Goal: Information Seeking & Learning: Understand process/instructions

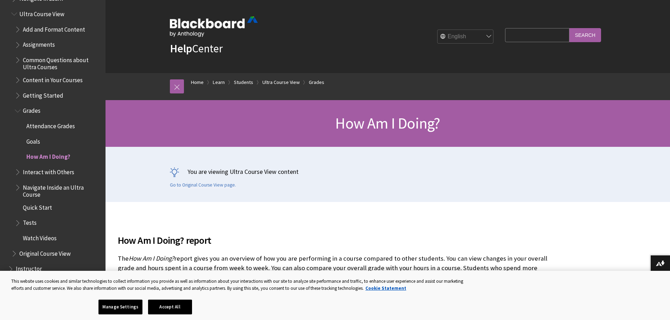
scroll to position [783, 0]
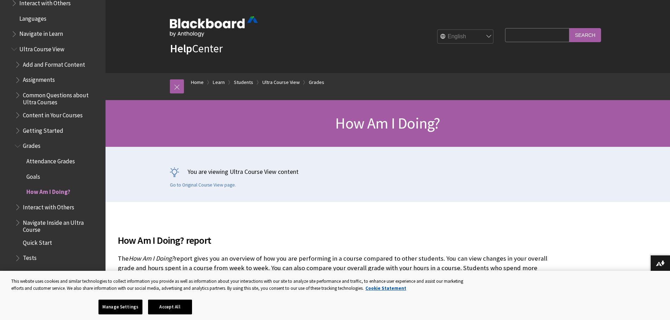
click at [44, 162] on span "Attendance Grades" at bounding box center [50, 159] width 49 height 9
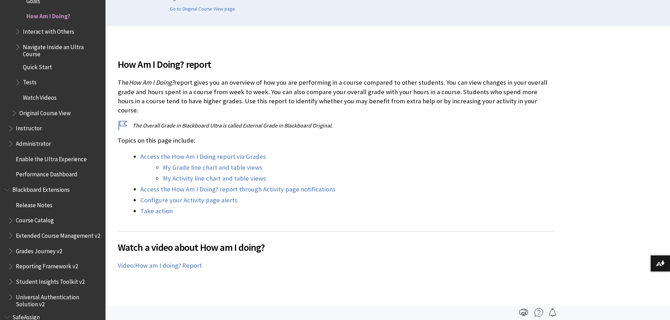
scroll to position [176, 0]
click at [204, 175] on link "My Activity line chart and table views" at bounding box center [214, 179] width 103 height 8
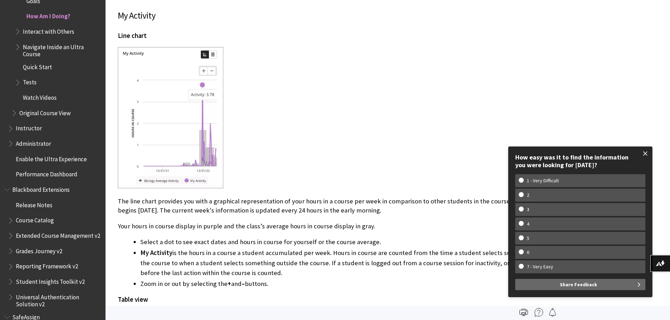
click at [645, 153] on span at bounding box center [645, 153] width 15 height 15
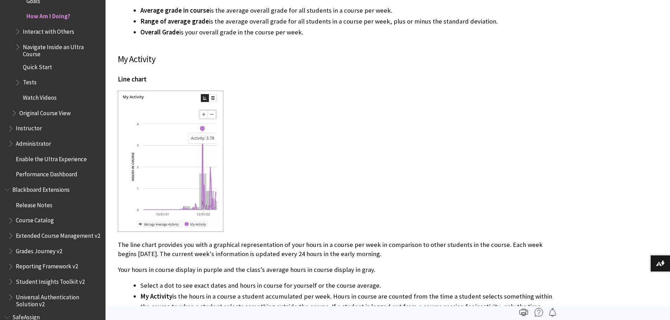
scroll to position [1318, 0]
